Goal: Task Accomplishment & Management: Manage account settings

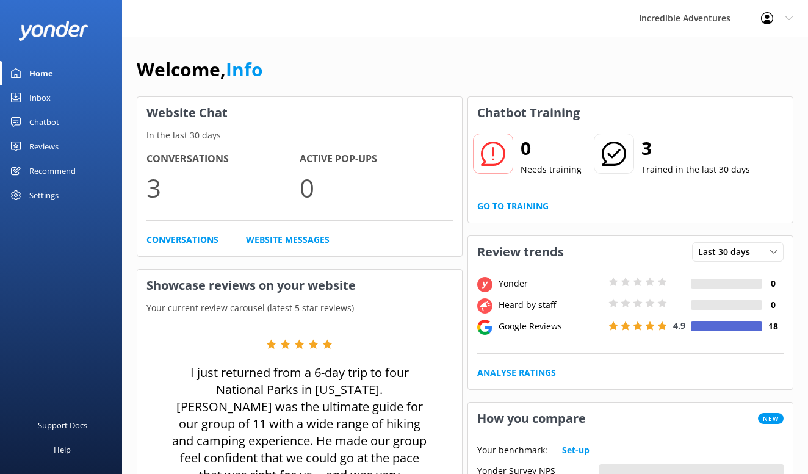
click at [786, 20] on icon at bounding box center [789, 18] width 7 height 7
click at [758, 49] on link "Profile Settings" at bounding box center [748, 52] width 122 height 31
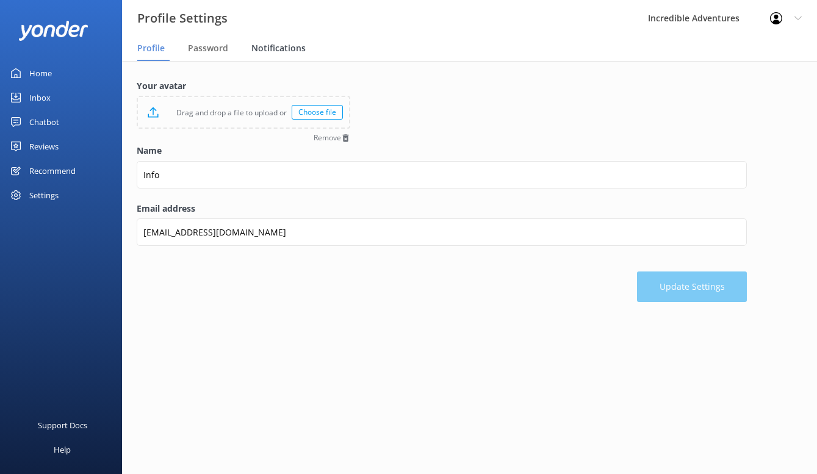
click at [281, 39] on div "Notifications" at bounding box center [280, 49] width 59 height 24
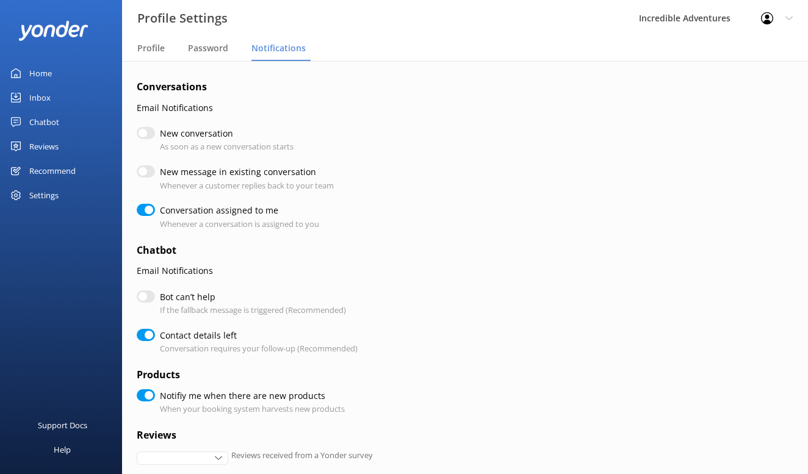
checkbox input "true"
click at [150, 212] on input "Conversation assigned to me" at bounding box center [146, 210] width 18 height 12
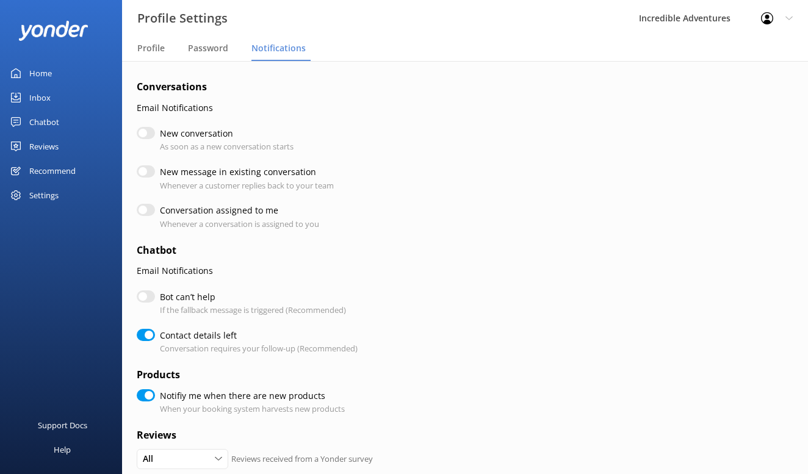
checkbox input "false"
checkbox input "true"
click at [148, 136] on input "New conversation" at bounding box center [146, 133] width 18 height 12
checkbox input "true"
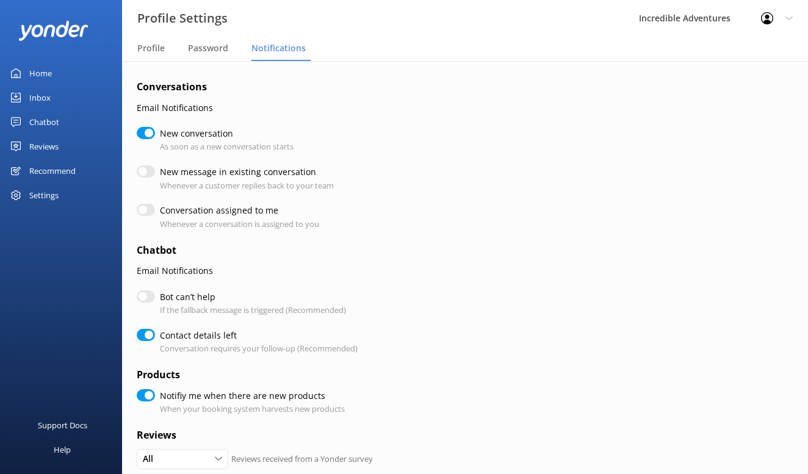
checkbox input "true"
click at [153, 291] on input "Bot can’t help" at bounding box center [146, 297] width 18 height 12
checkbox input "true"
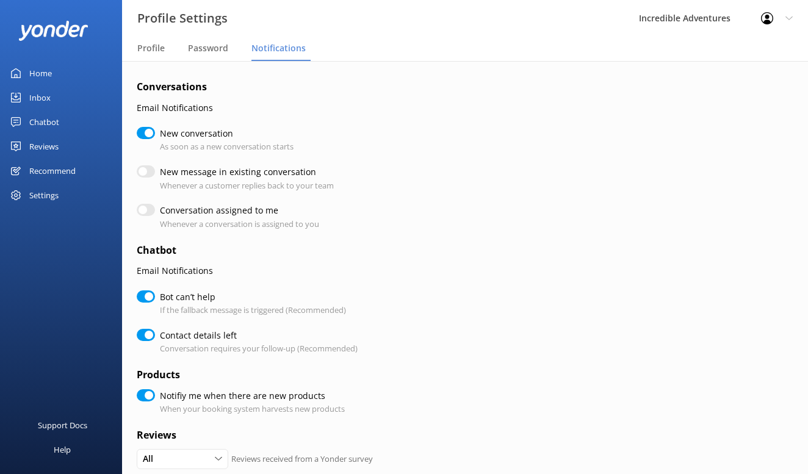
checkbox input "true"
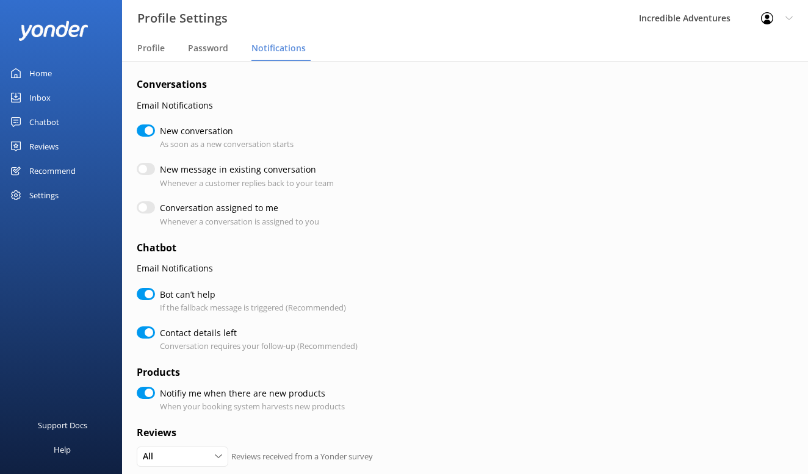
scroll to position [5, 0]
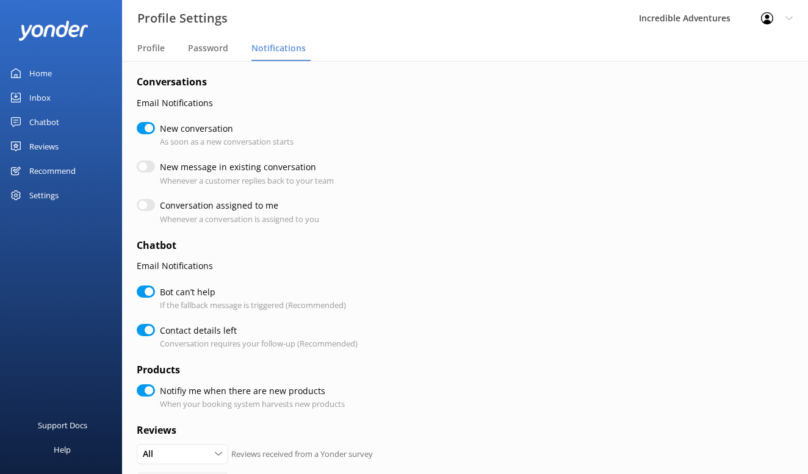
click at [143, 385] on input "Notifiy me when there are new products" at bounding box center [146, 391] width 18 height 12
checkbox input "false"
checkbox input "true"
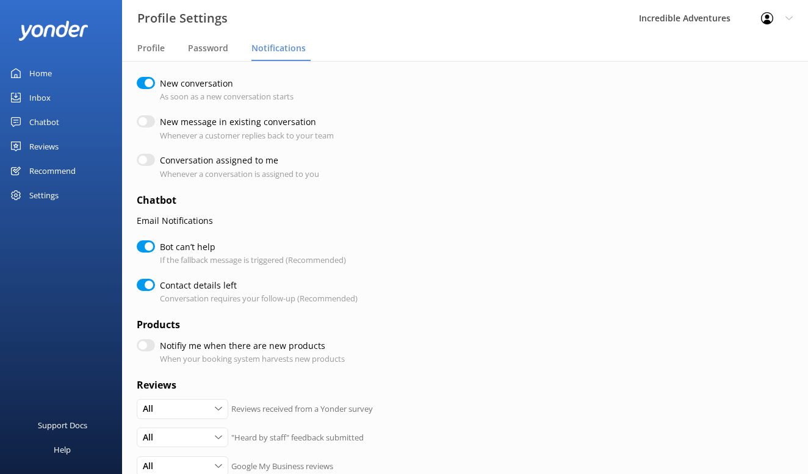
scroll to position [0, 0]
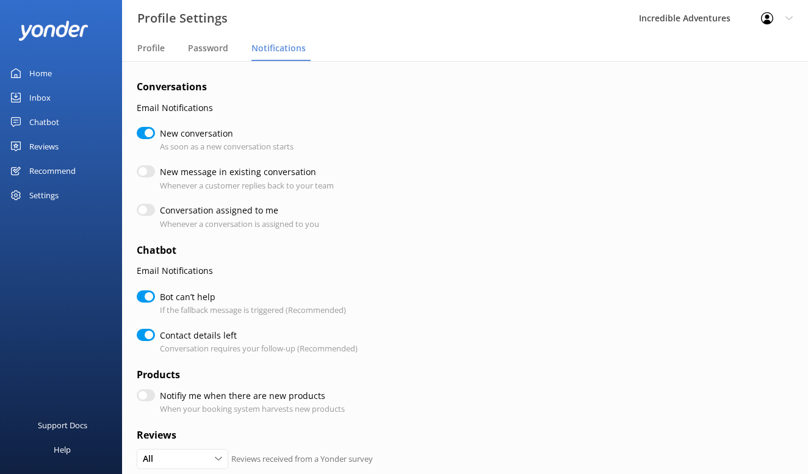
click at [142, 172] on input "New message in existing conversation" at bounding box center [146, 171] width 18 height 12
checkbox input "true"
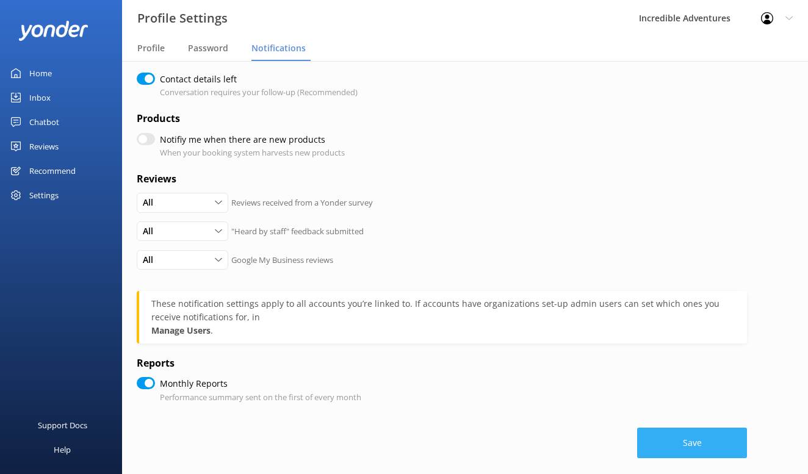
click at [696, 443] on button "Save" at bounding box center [692, 443] width 110 height 31
checkbox input "true"
click at [151, 51] on span "Profile" at bounding box center [150, 48] width 27 height 12
